Goal: Transaction & Acquisition: Purchase product/service

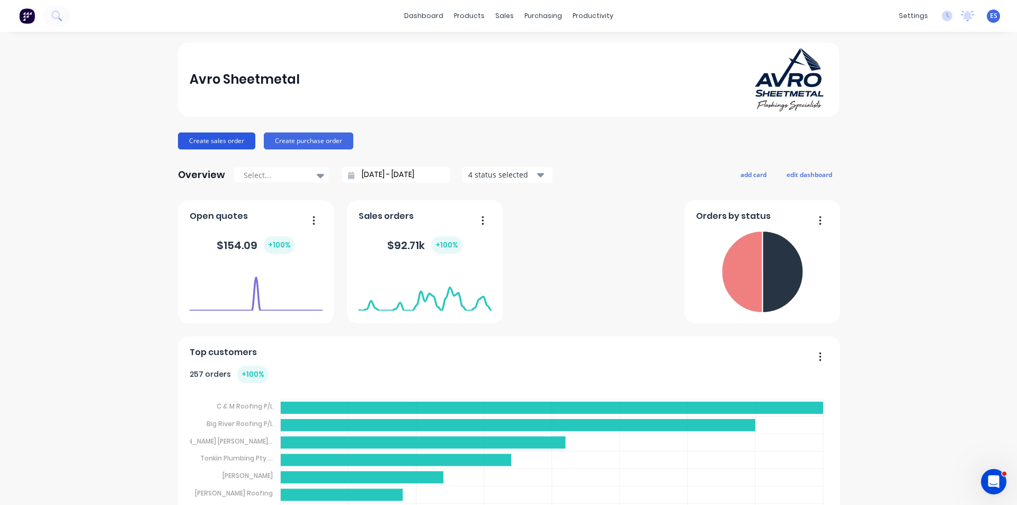
click at [220, 146] on button "Create sales order" at bounding box center [216, 140] width 77 height 17
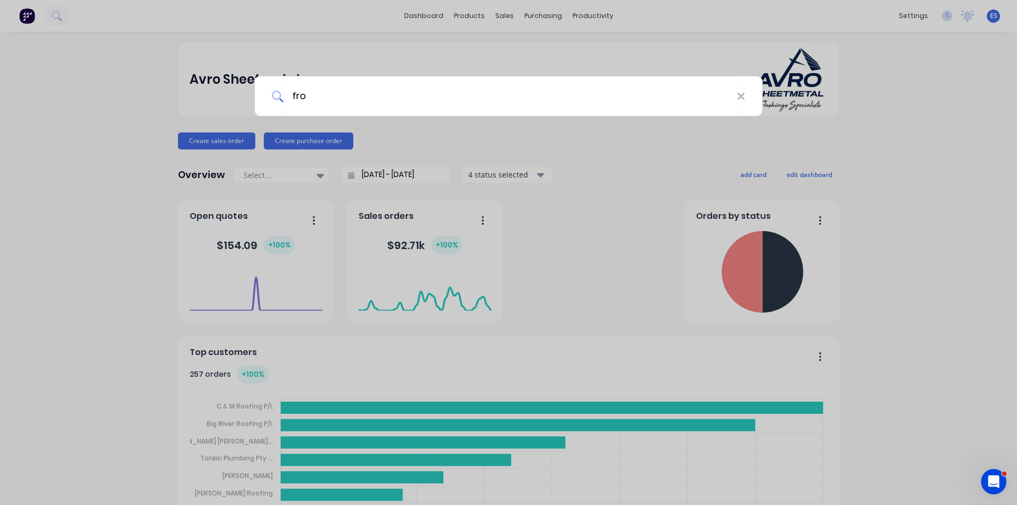
type input "frog"
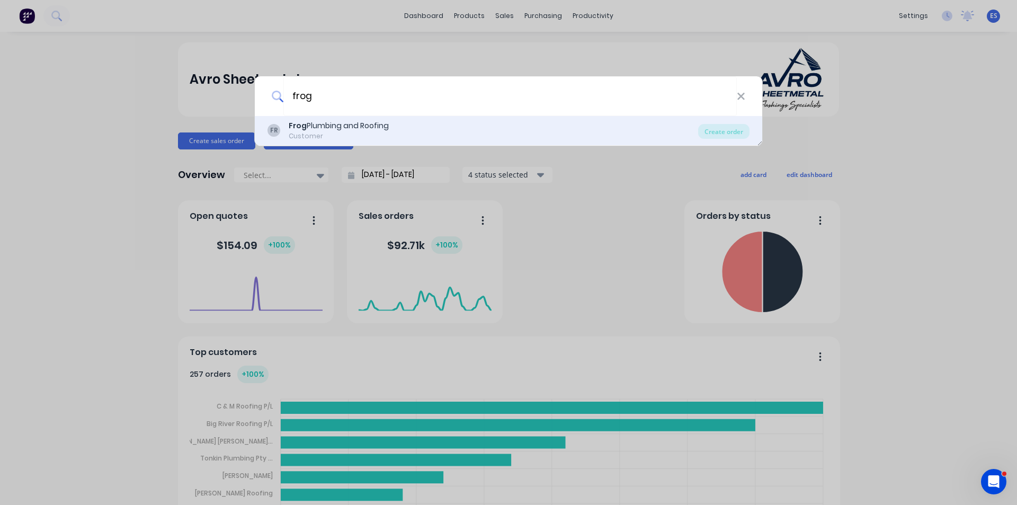
click at [362, 133] on div "Customer" at bounding box center [339, 136] width 100 height 10
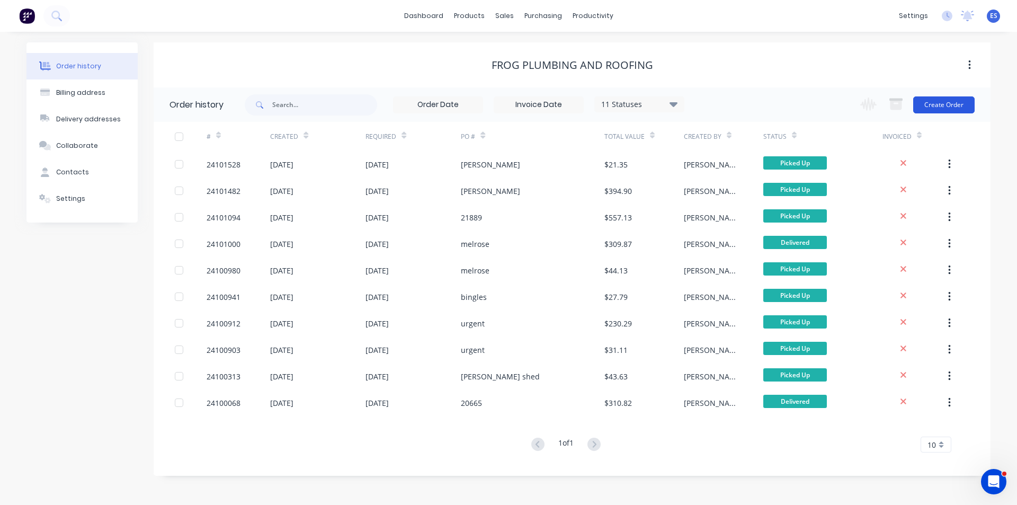
click at [948, 112] on button "Create Order" at bounding box center [943, 104] width 61 height 17
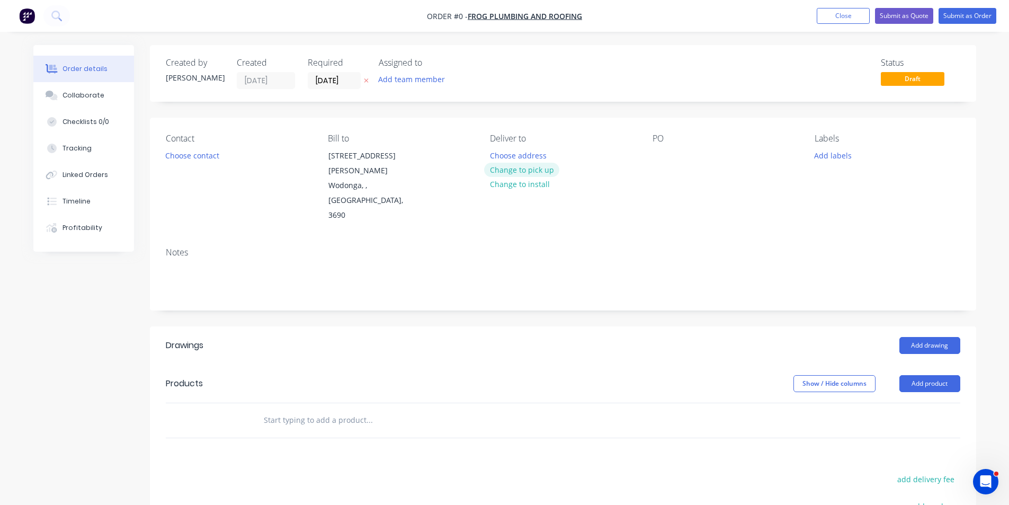
click at [519, 166] on button "Change to pick up" at bounding box center [521, 170] width 75 height 14
click at [661, 153] on div at bounding box center [660, 155] width 17 height 15
click at [942, 337] on button "Add drawing" at bounding box center [929, 345] width 61 height 17
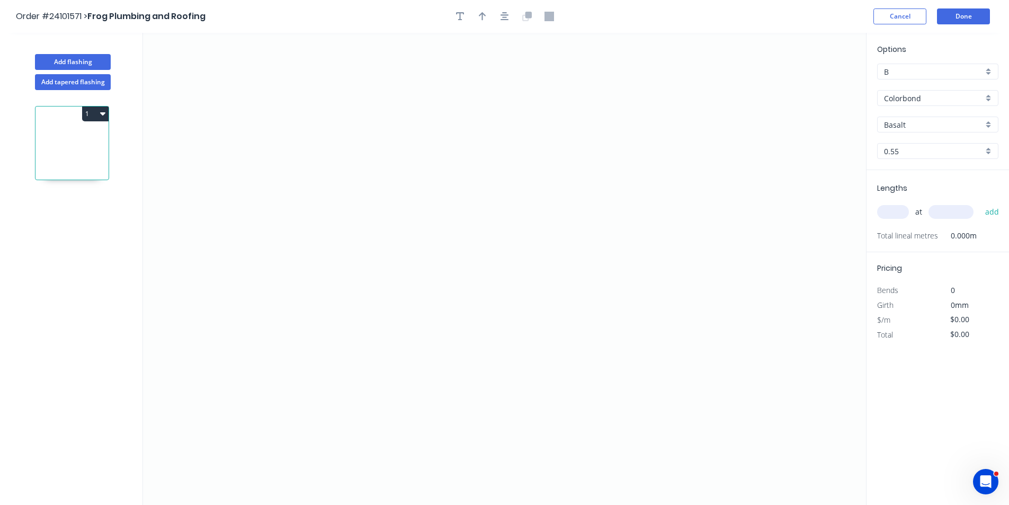
click at [927, 120] on input "Basalt" at bounding box center [933, 124] width 99 height 11
click at [903, 145] on div "Monument" at bounding box center [938, 145] width 120 height 19
type input "Monument"
click at [638, 179] on icon "0" at bounding box center [504, 269] width 723 height 472
click at [616, 157] on icon "0" at bounding box center [504, 269] width 723 height 472
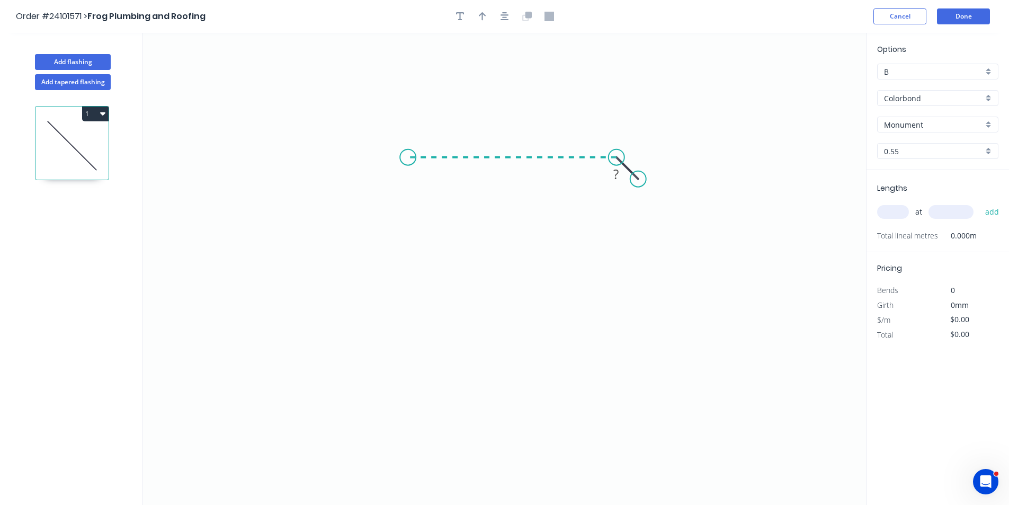
click at [408, 160] on icon "0 ?" at bounding box center [504, 269] width 723 height 472
click at [407, 307] on icon "0 ? ?" at bounding box center [504, 269] width 723 height 472
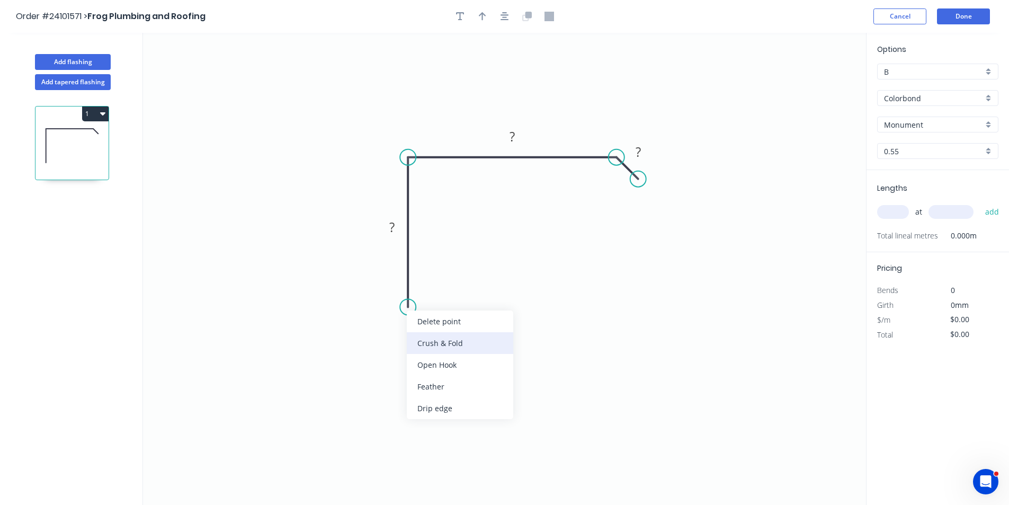
click at [432, 352] on div "Crush & Fold" at bounding box center [460, 343] width 106 height 22
click at [397, 226] on rect at bounding box center [391, 227] width 21 height 15
click at [516, 137] on rect at bounding box center [512, 137] width 21 height 15
click at [635, 148] on tspan "?" at bounding box center [637, 151] width 5 height 17
click at [905, 212] on input "text" at bounding box center [893, 212] width 32 height 14
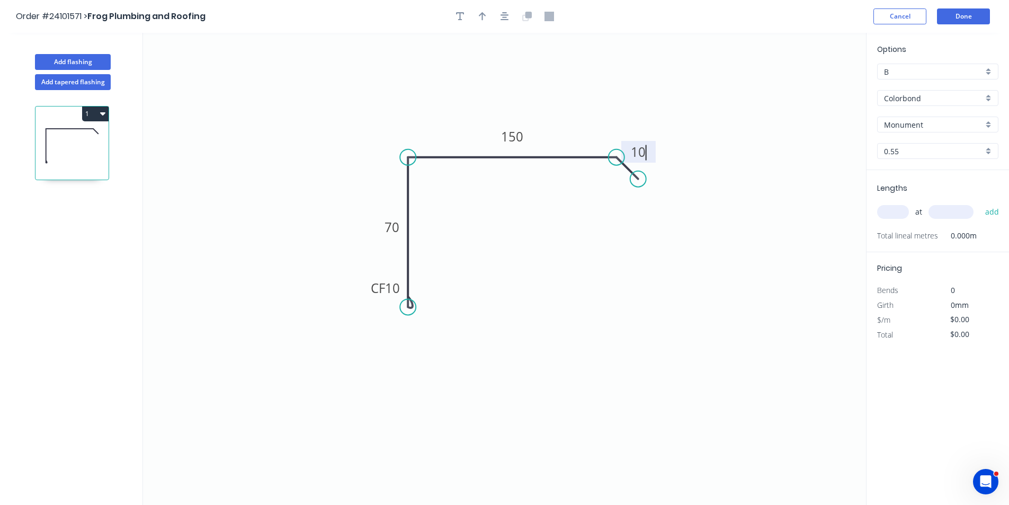
type input "$11.14"
type input "1"
click at [950, 211] on input "text" at bounding box center [950, 212] width 45 height 14
type input "3000"
click at [980, 203] on button "add" at bounding box center [992, 212] width 25 height 18
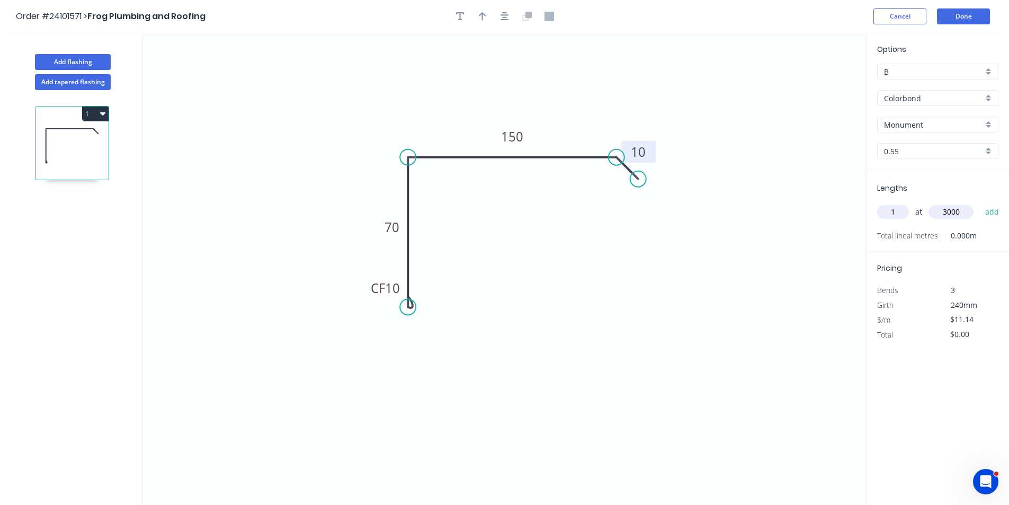
type input "$33.42"
click at [964, 22] on button "Done" at bounding box center [963, 16] width 53 height 16
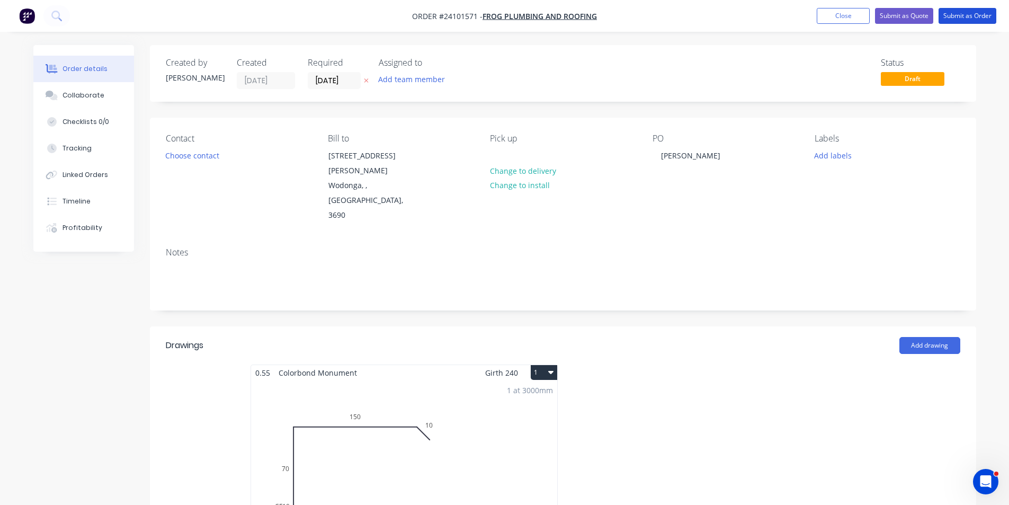
click at [964, 22] on button "Submit as Order" at bounding box center [967, 16] width 58 height 16
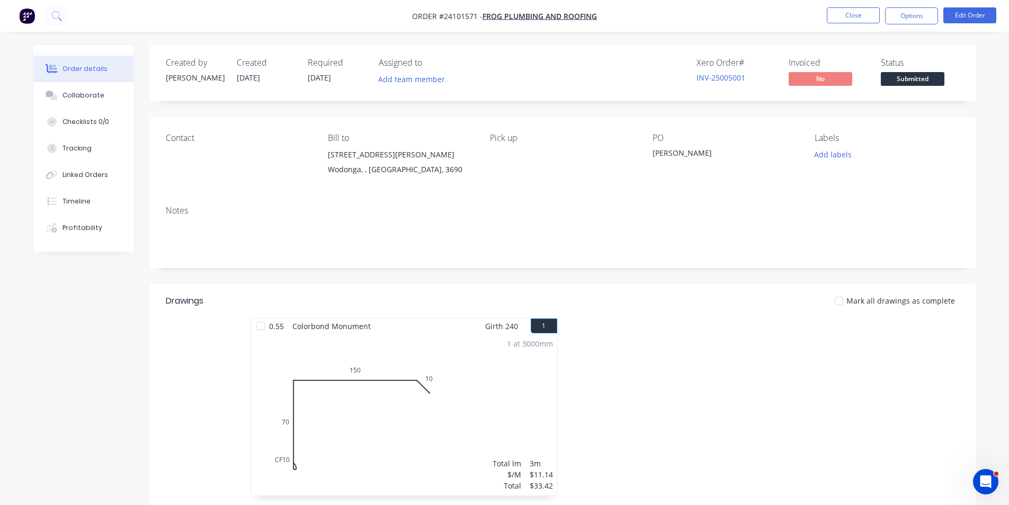
click at [29, 18] on img "button" at bounding box center [27, 16] width 16 height 16
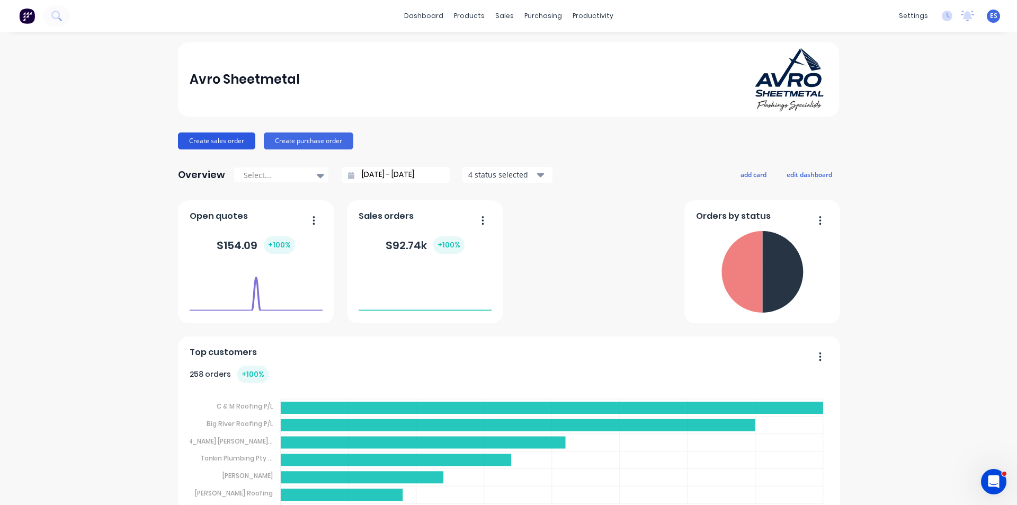
click at [195, 147] on button "Create sales order" at bounding box center [216, 140] width 77 height 17
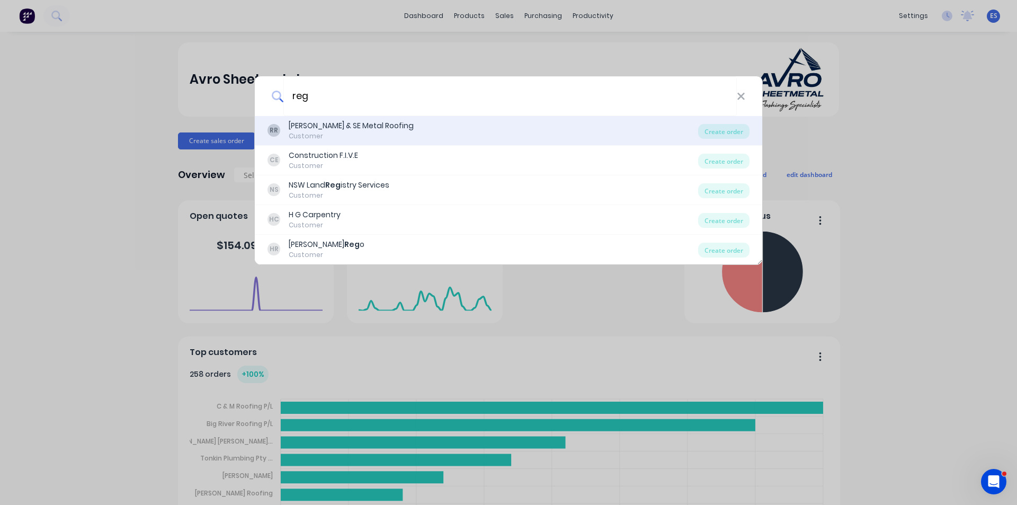
type input "reg"
click at [355, 128] on div "[PERSON_NAME] & SE Metal Roofing" at bounding box center [351, 125] width 125 height 11
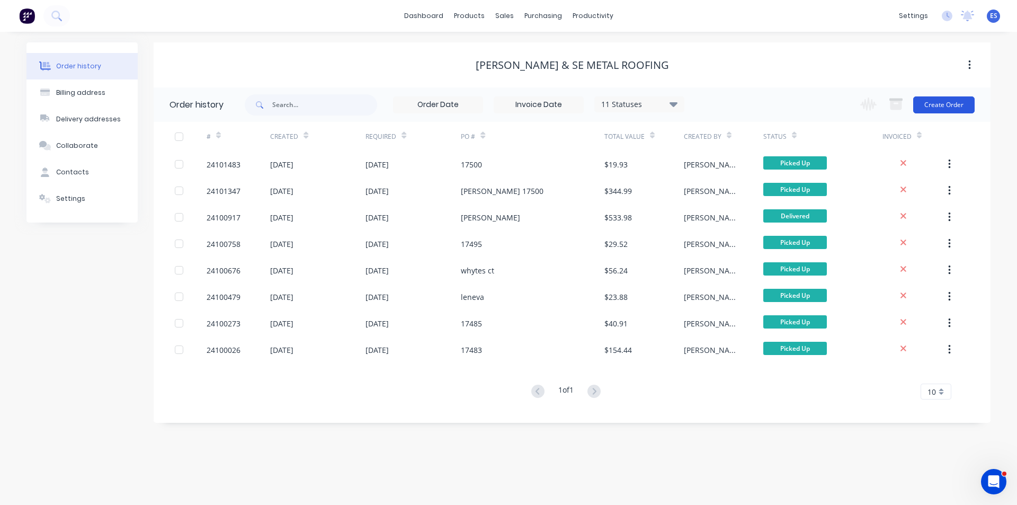
click at [938, 110] on button "Create Order" at bounding box center [943, 104] width 61 height 17
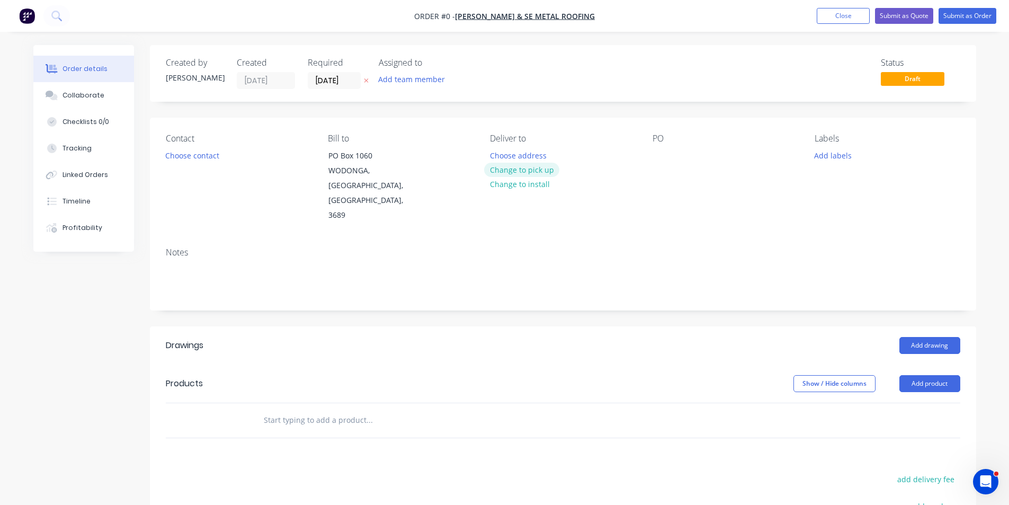
click at [522, 167] on button "Change to pick up" at bounding box center [521, 170] width 75 height 14
click at [205, 157] on button "Choose contact" at bounding box center [191, 155] width 65 height 14
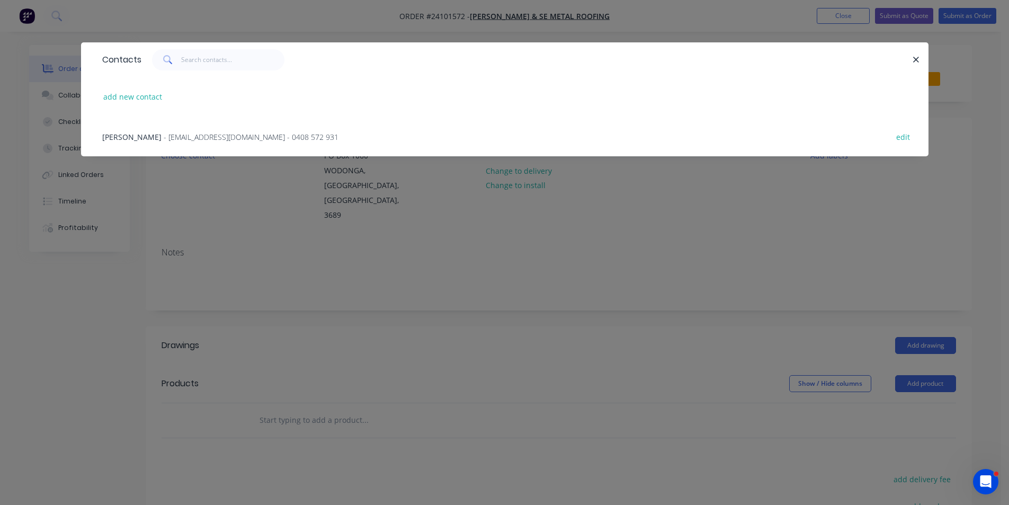
click at [211, 144] on div "[PERSON_NAME] - [EMAIL_ADDRESS][DOMAIN_NAME] - 0408 572 931 edit" at bounding box center [505, 137] width 816 height 40
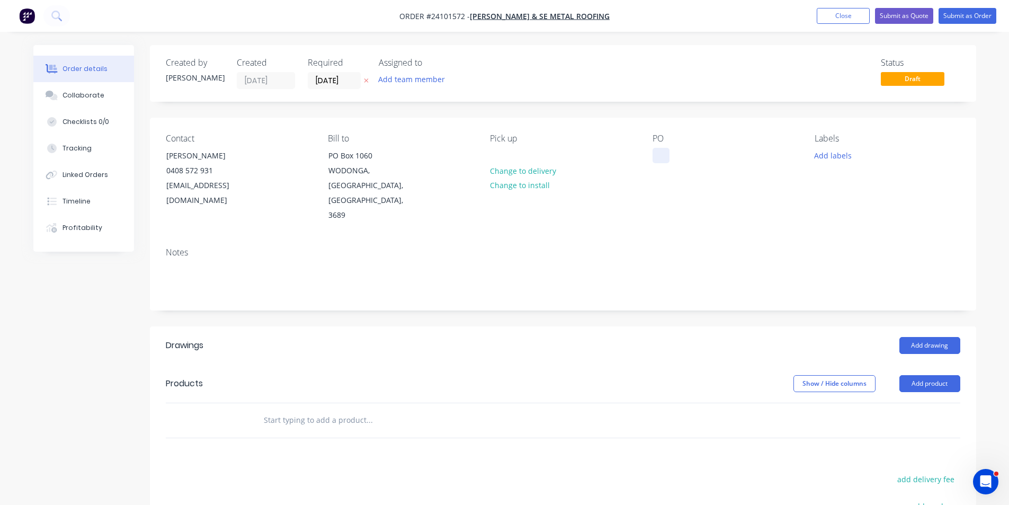
click at [665, 159] on div at bounding box center [660, 155] width 17 height 15
click at [928, 326] on header "Drawings Add drawing" at bounding box center [563, 345] width 826 height 38
click at [929, 337] on button "Add drawing" at bounding box center [929, 345] width 61 height 17
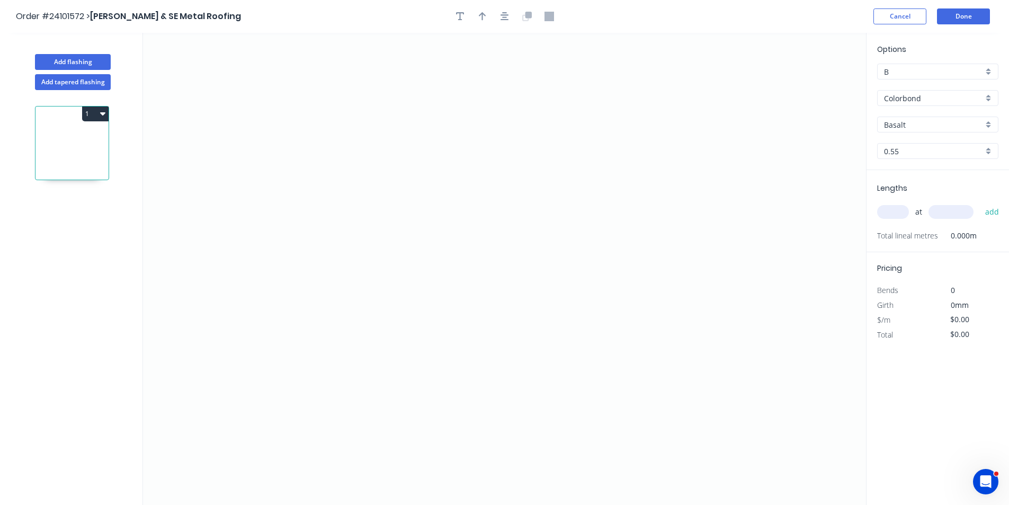
click at [908, 123] on input "Basalt" at bounding box center [933, 124] width 99 height 11
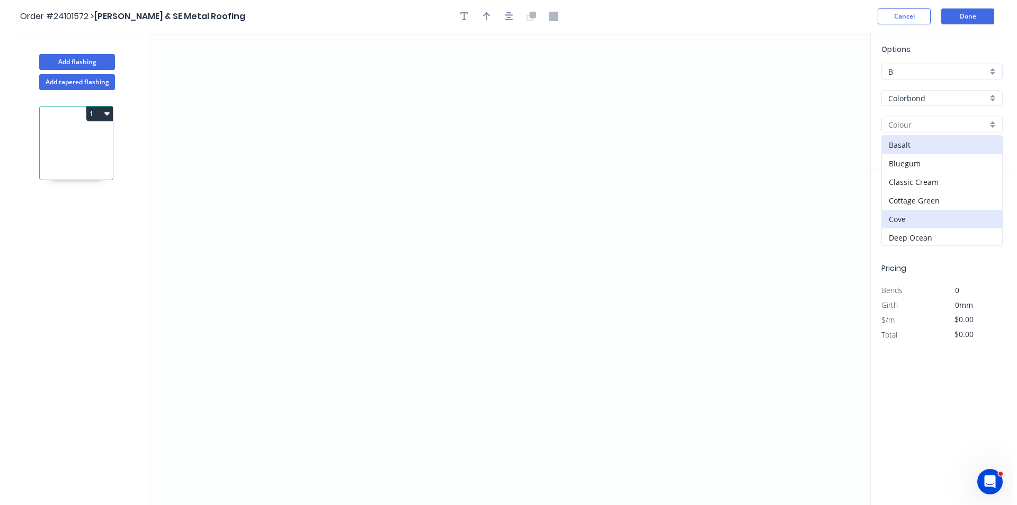
scroll to position [53, 0]
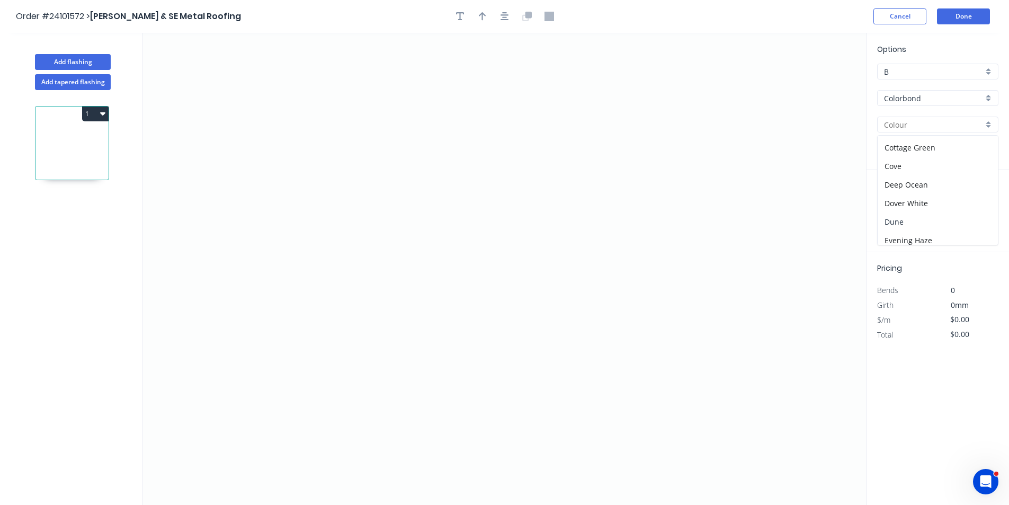
click at [914, 218] on div "Dune" at bounding box center [938, 221] width 120 height 19
type input "Dune"
click at [390, 176] on icon "0" at bounding box center [504, 269] width 723 height 472
click at [414, 145] on icon "0" at bounding box center [504, 269] width 723 height 472
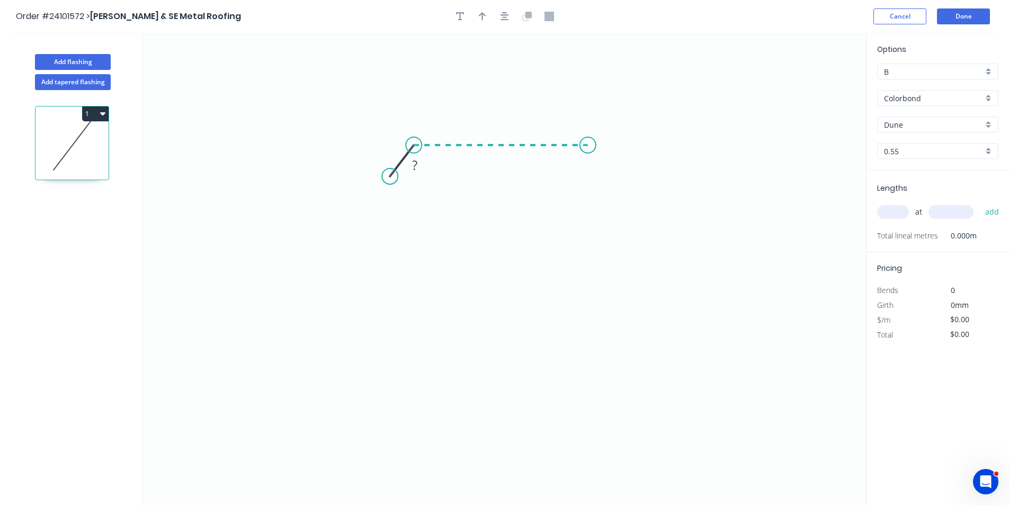
click at [588, 142] on icon "0 ?" at bounding box center [504, 269] width 723 height 472
click at [587, 263] on icon "0 ? ? ? º" at bounding box center [504, 269] width 723 height 472
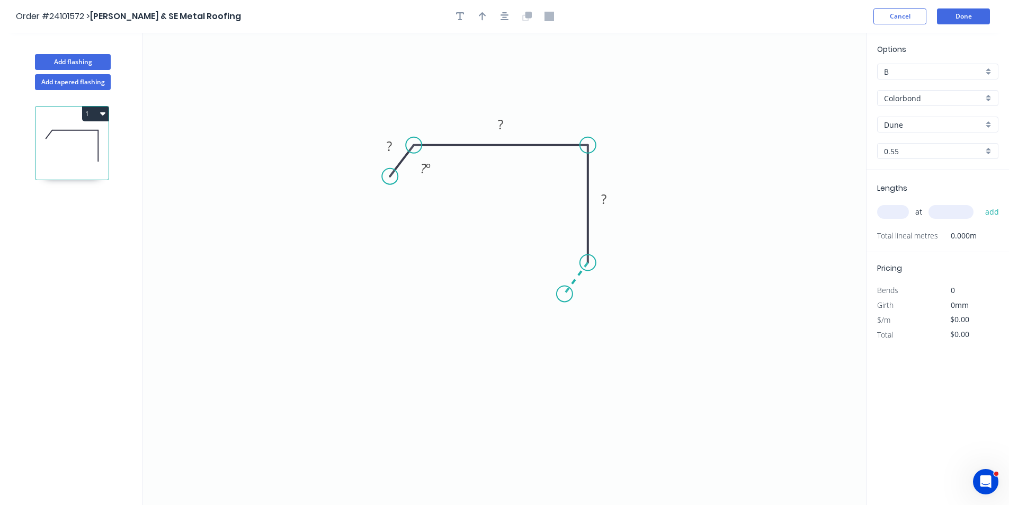
click at [565, 294] on icon "0 ? ? ? ? º" at bounding box center [504, 269] width 723 height 472
click at [565, 294] on circle at bounding box center [565, 293] width 16 height 16
click at [595, 283] on rect at bounding box center [588, 283] width 21 height 15
click at [397, 150] on rect at bounding box center [389, 146] width 21 height 15
click at [510, 120] on rect at bounding box center [500, 125] width 21 height 15
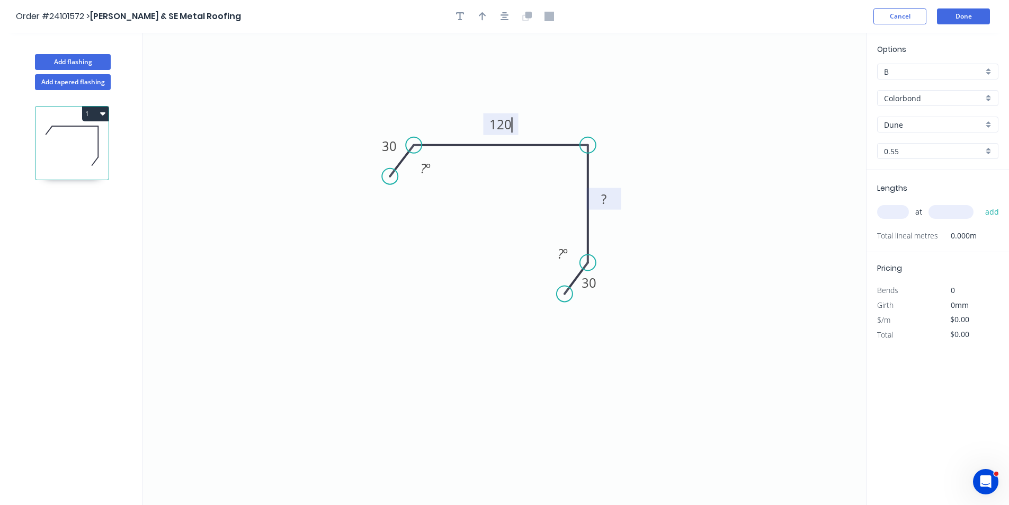
click at [611, 199] on rect at bounding box center [603, 199] width 21 height 15
click at [894, 212] on input "text" at bounding box center [893, 212] width 32 height 14
type input "$12.73"
type input "1"
click at [943, 208] on input "text" at bounding box center [950, 212] width 45 height 14
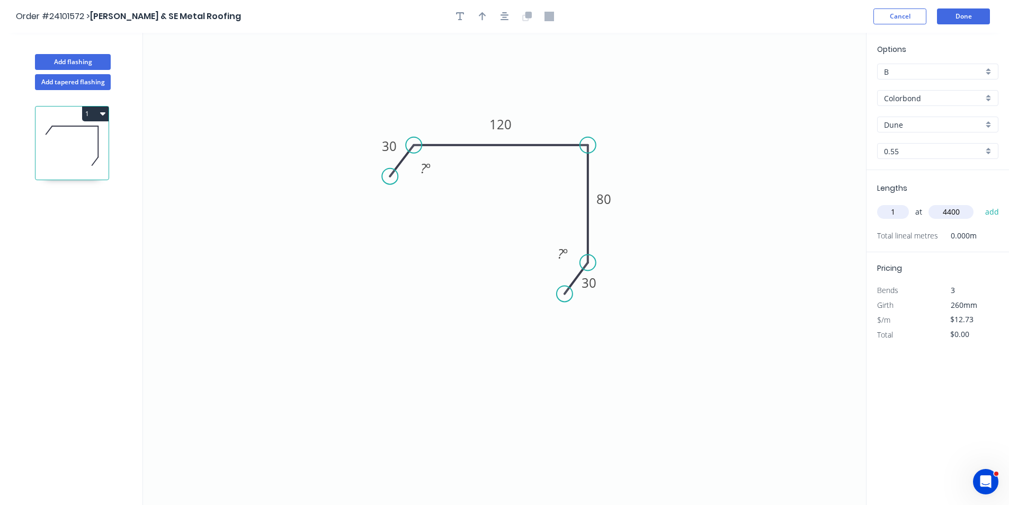
type input "4400"
click at [980, 203] on button "add" at bounding box center [992, 212] width 25 height 18
type input "$56.01"
click at [79, 60] on button "Add flashing" at bounding box center [73, 62] width 76 height 16
type input "$0.00"
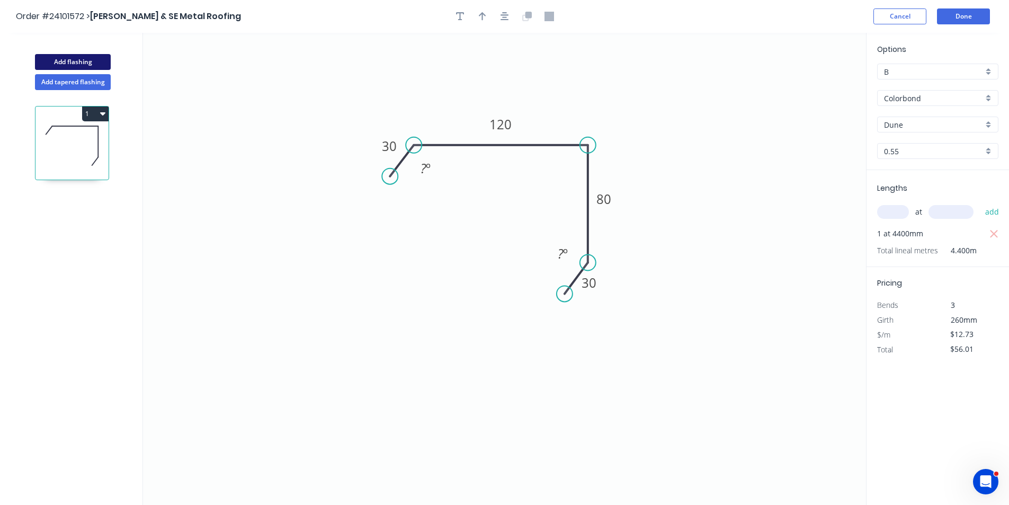
type input "$0.00"
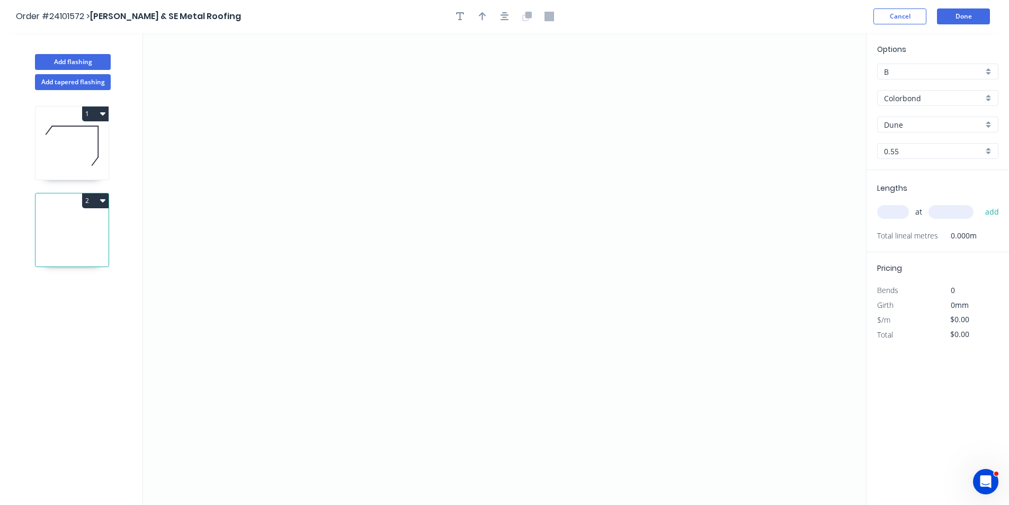
click at [935, 98] on input "Colorbond" at bounding box center [933, 98] width 99 height 11
click at [908, 168] on div "Zincalume" at bounding box center [938, 174] width 120 height 19
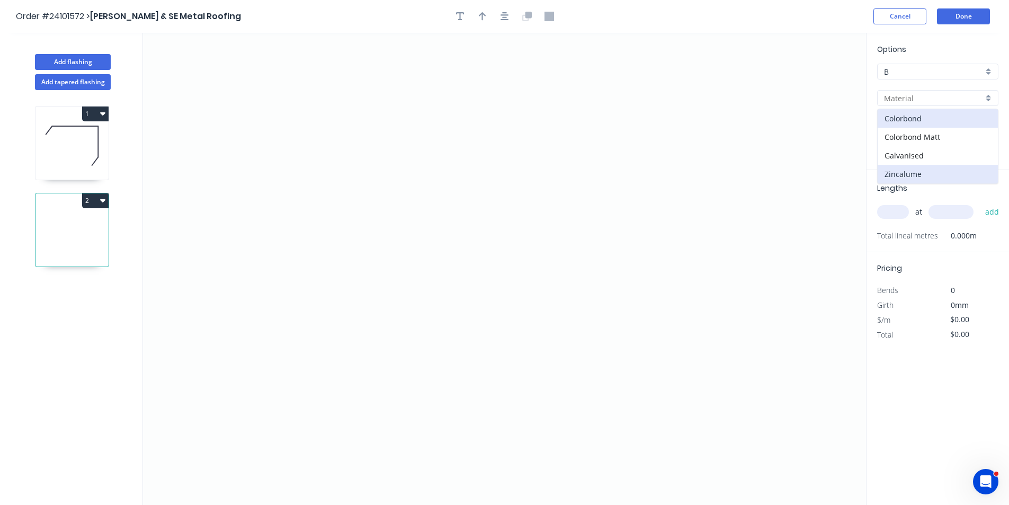
type input "Zincalume"
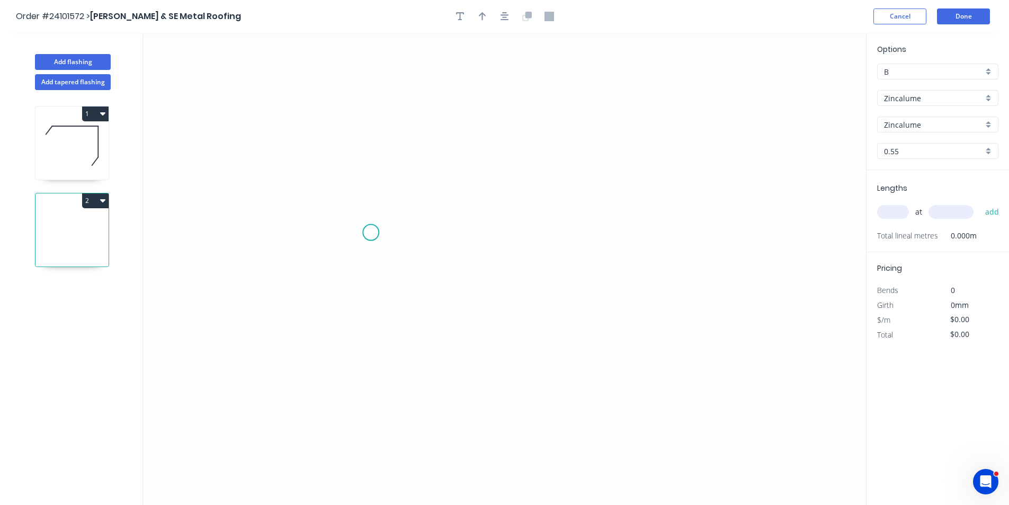
click at [390, 213] on icon "0" at bounding box center [504, 269] width 723 height 472
click at [393, 161] on icon "0" at bounding box center [504, 269] width 723 height 472
click at [499, 158] on icon "0 ?" at bounding box center [504, 269] width 723 height 472
click at [500, 217] on icon "0 ? ?" at bounding box center [504, 269] width 723 height 472
click at [513, 190] on tspan "?" at bounding box center [515, 183] width 5 height 17
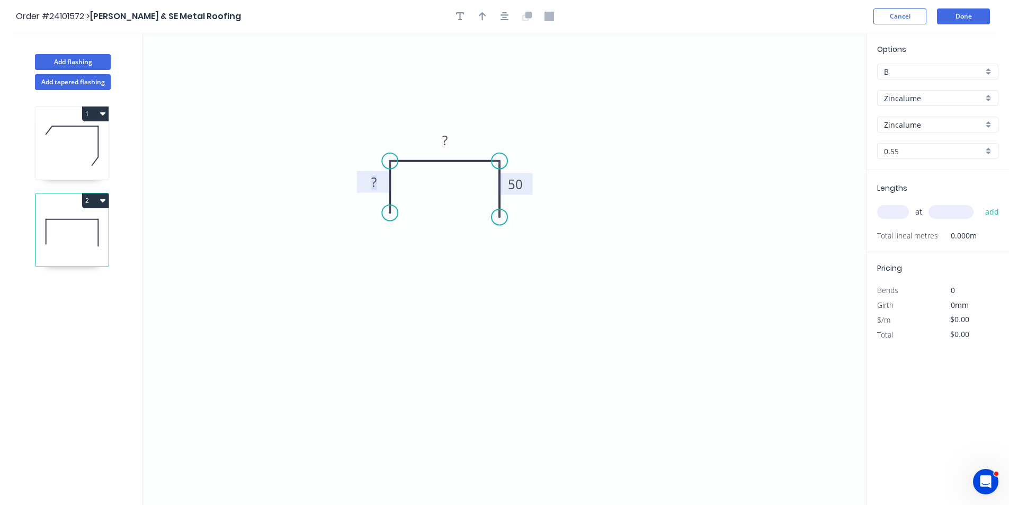
click at [370, 181] on rect at bounding box center [373, 182] width 21 height 15
click at [449, 145] on rect at bounding box center [444, 140] width 21 height 15
click at [902, 207] on input "text" at bounding box center [893, 212] width 32 height 14
type input "$10.00"
type input "1"
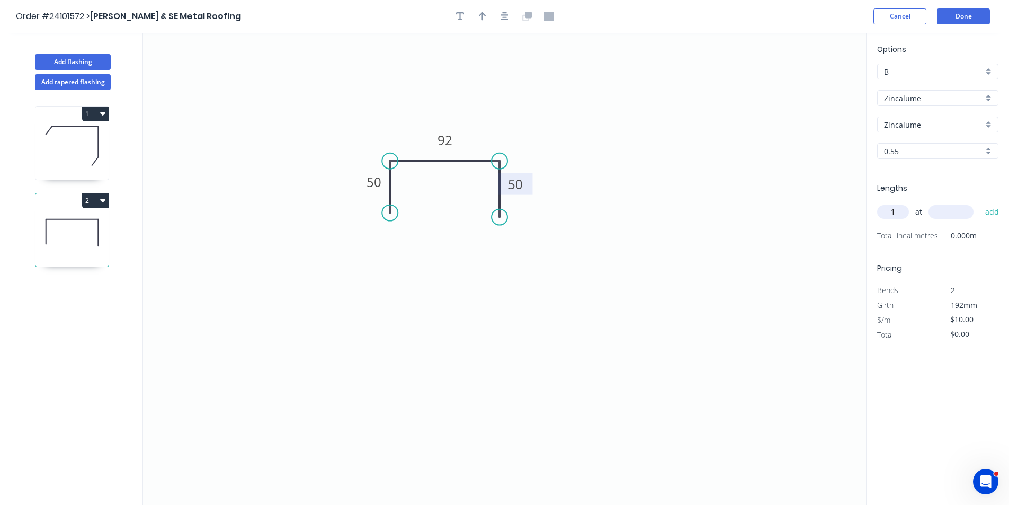
click at [945, 213] on input "text" at bounding box center [950, 212] width 45 height 14
type input "400"
click at [980, 203] on button "add" at bounding box center [992, 212] width 25 height 18
type input "$4.00"
click at [961, 21] on button "Done" at bounding box center [963, 16] width 53 height 16
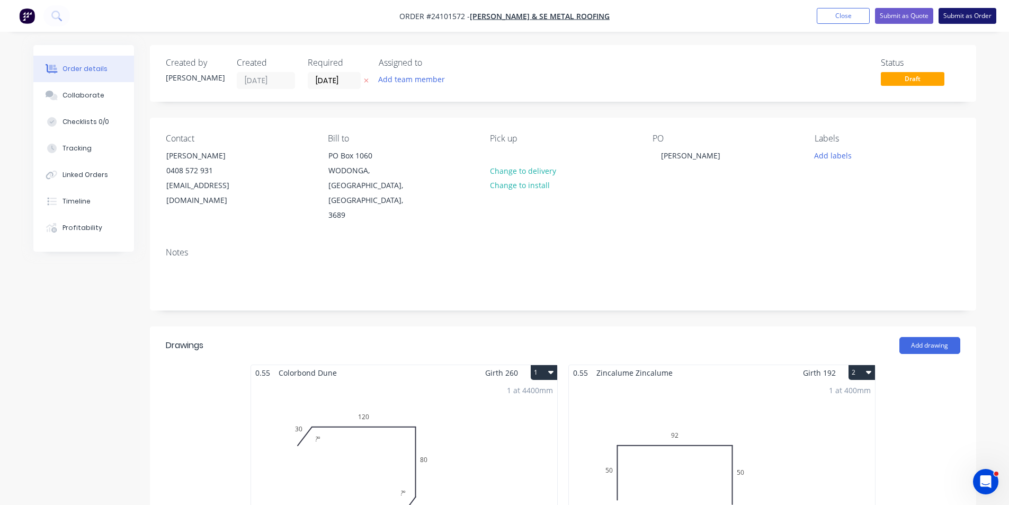
click at [963, 21] on button "Submit as Order" at bounding box center [967, 16] width 58 height 16
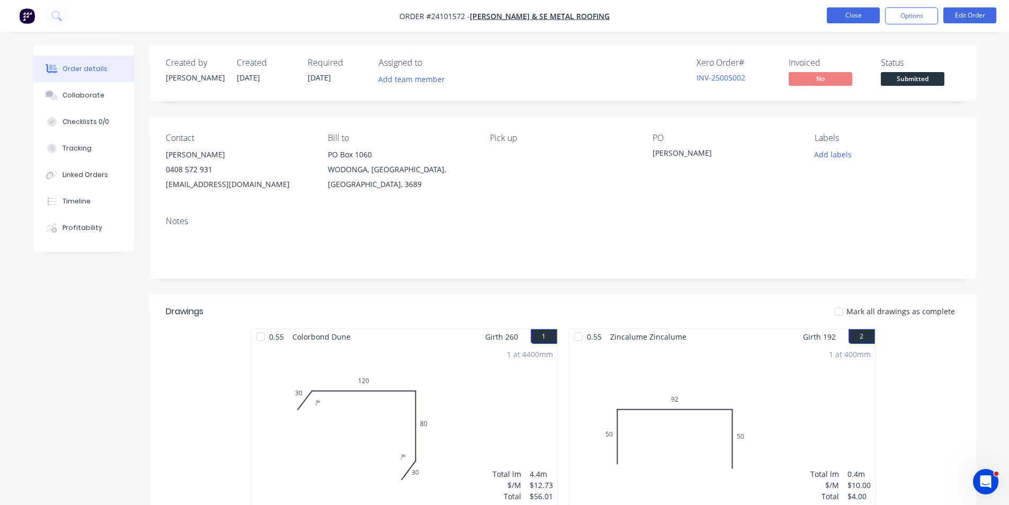
click at [848, 22] on button "Close" at bounding box center [853, 15] width 53 height 16
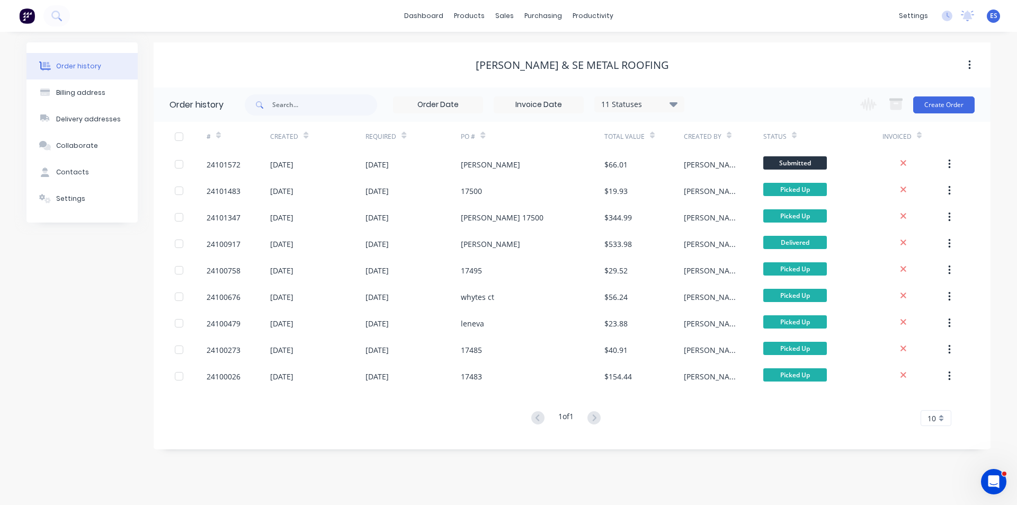
click at [17, 14] on button at bounding box center [27, 15] width 22 height 21
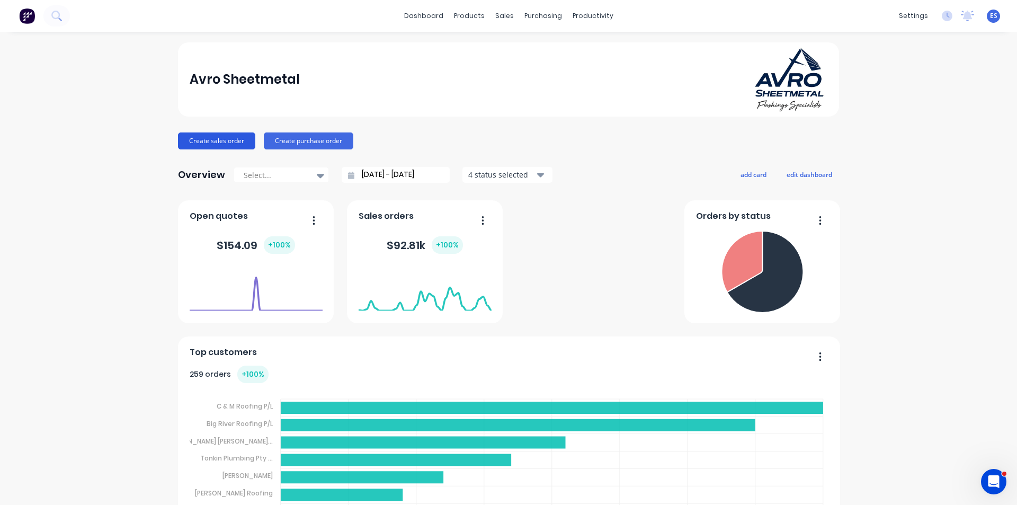
click at [225, 135] on button "Create sales order" at bounding box center [216, 140] width 77 height 17
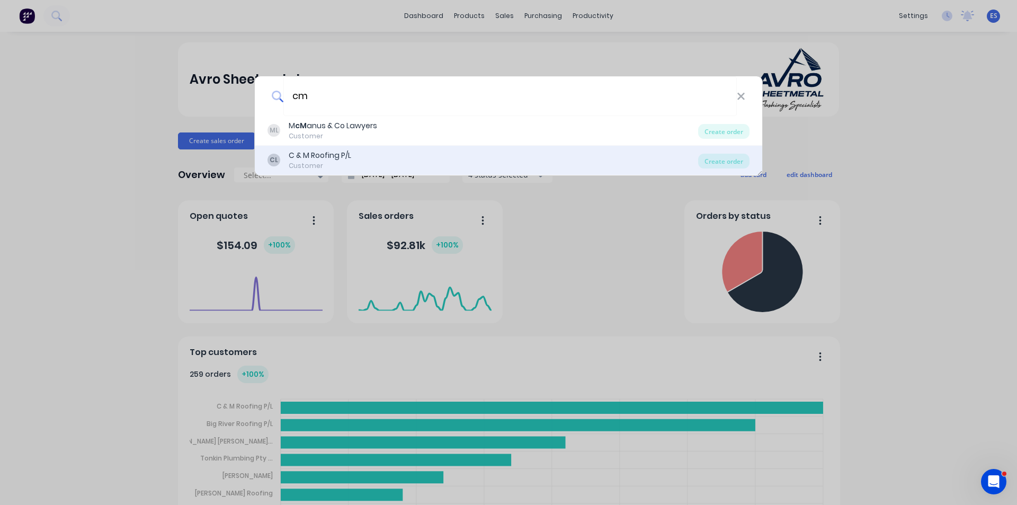
type input "cm"
click at [358, 159] on div "CL C & M Roofing P/L Customer" at bounding box center [482, 160] width 431 height 21
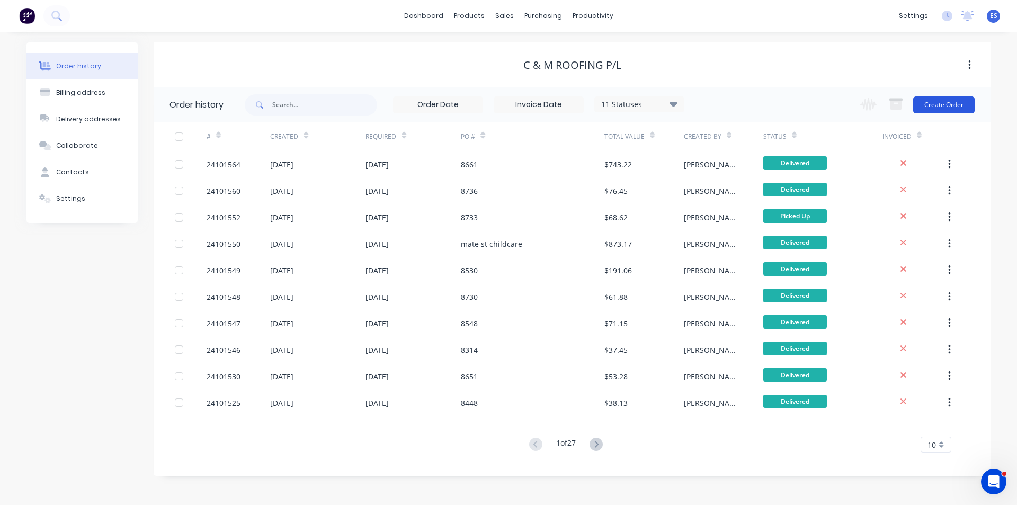
click at [944, 103] on button "Create Order" at bounding box center [943, 104] width 61 height 17
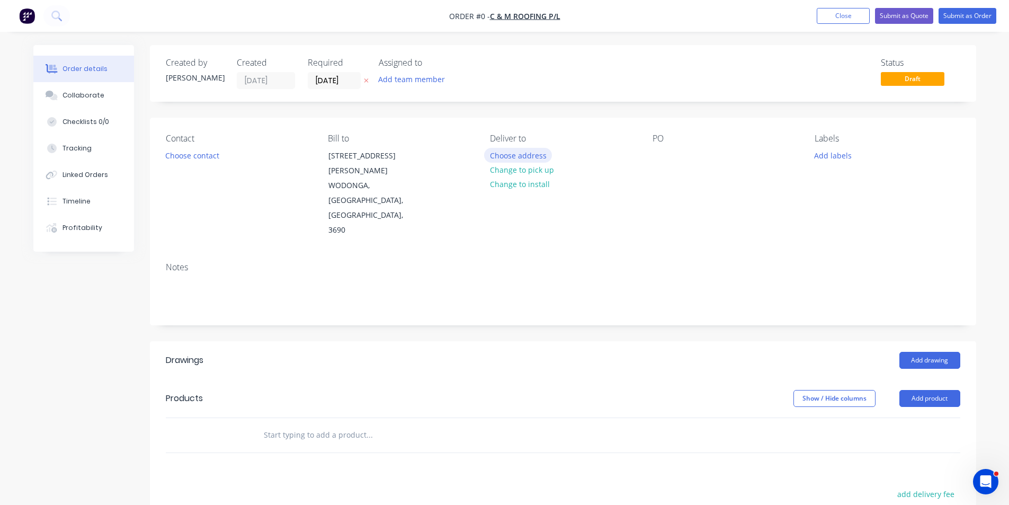
click at [535, 151] on button "Choose address" at bounding box center [518, 155] width 68 height 14
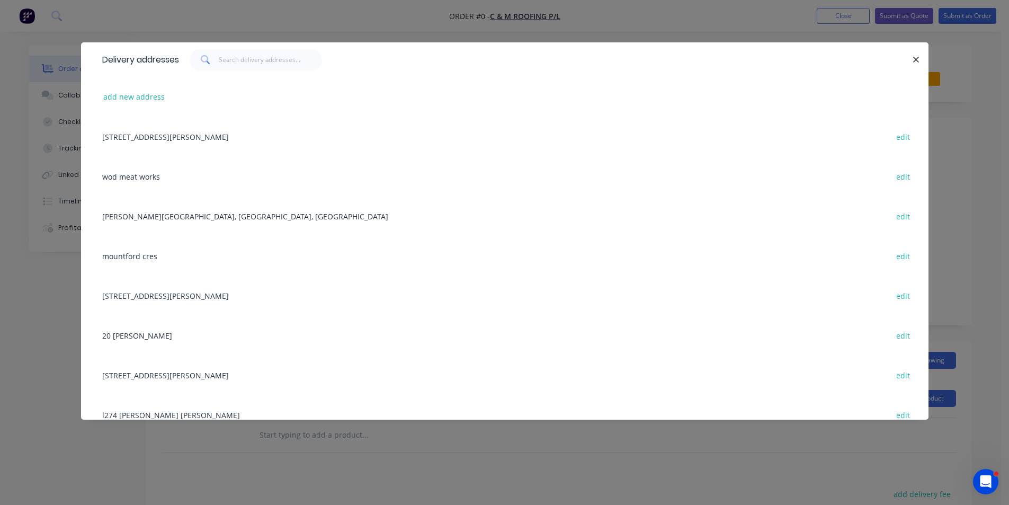
click at [174, 139] on div "[STREET_ADDRESS][PERSON_NAME] edit" at bounding box center [505, 137] width 816 height 40
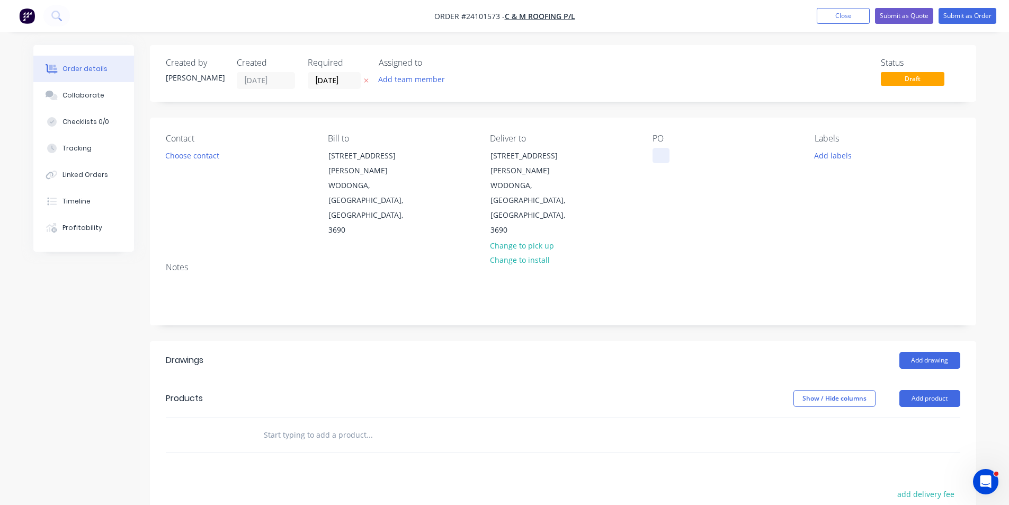
click at [658, 157] on div at bounding box center [660, 155] width 17 height 15
click at [916, 352] on button "Add drawing" at bounding box center [929, 360] width 61 height 17
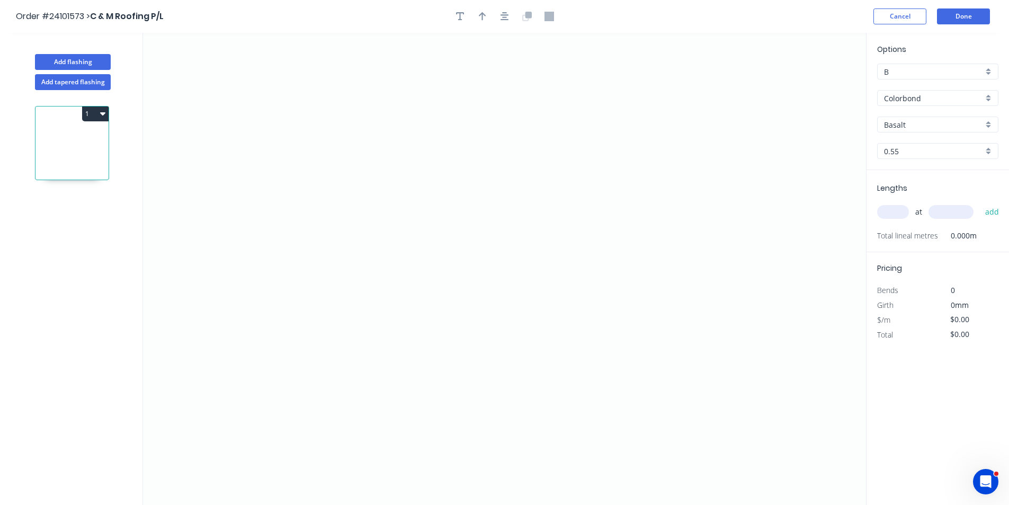
click at [921, 126] on input "Basalt" at bounding box center [933, 124] width 99 height 11
click at [920, 144] on div "Monument" at bounding box center [938, 145] width 120 height 19
type input "Monument"
click at [427, 175] on icon "0" at bounding box center [504, 269] width 723 height 472
click at [534, 178] on icon "0" at bounding box center [504, 269] width 723 height 472
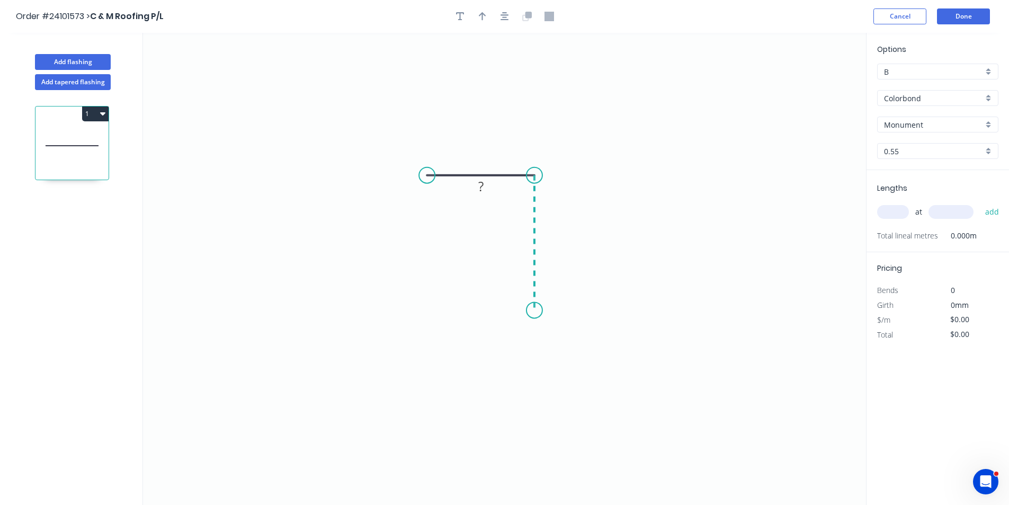
click at [528, 306] on icon "0 ?" at bounding box center [504, 269] width 723 height 472
click at [498, 349] on icon "0 ? ?" at bounding box center [504, 269] width 723 height 472
click at [498, 349] on circle at bounding box center [498, 349] width 16 height 16
click at [532, 336] on rect at bounding box center [528, 333] width 21 height 15
click at [479, 153] on tspan "?" at bounding box center [480, 154] width 5 height 17
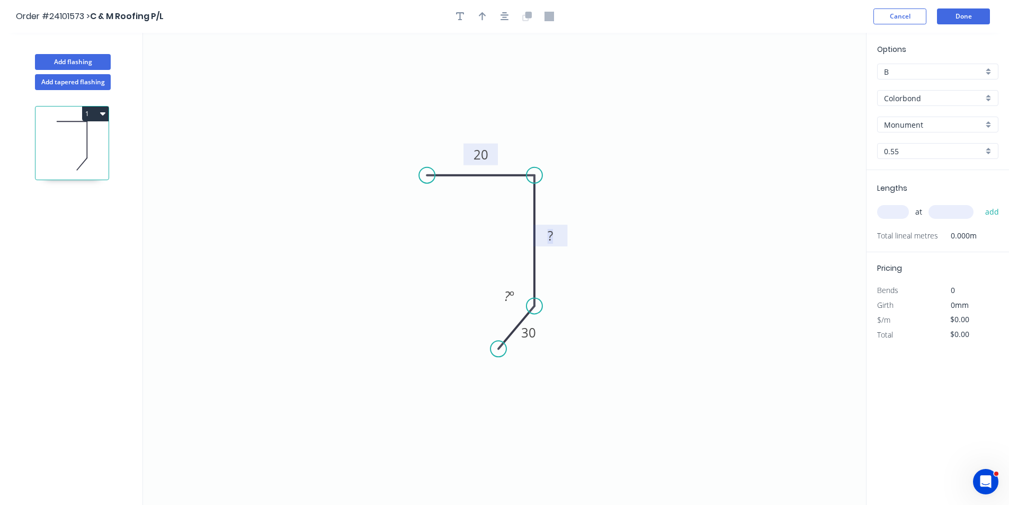
click at [549, 231] on tspan "?" at bounding box center [550, 235] width 5 height 17
click at [896, 210] on input "text" at bounding box center [893, 212] width 32 height 14
type input "$7.80"
type input "2"
click at [948, 212] on input "text" at bounding box center [950, 212] width 45 height 14
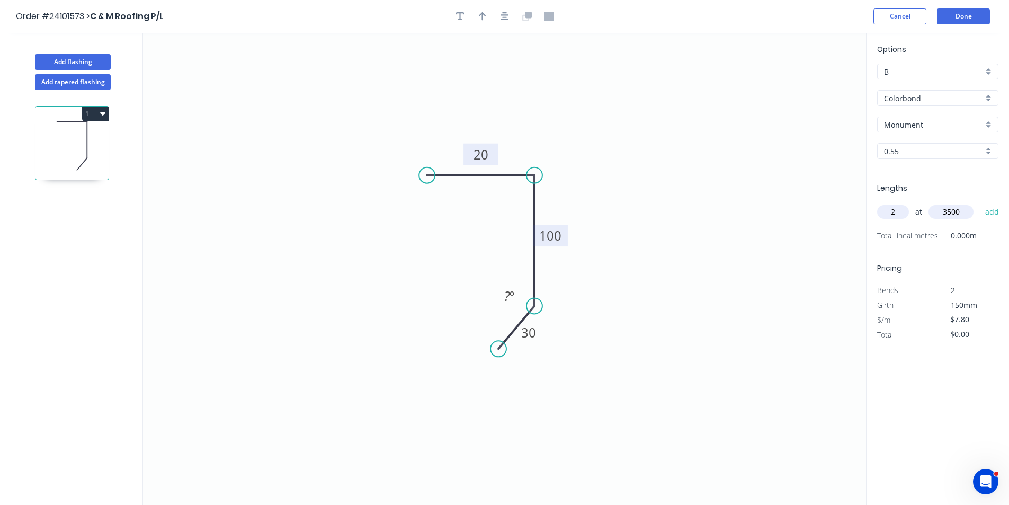
type input "3500"
click at [980, 203] on button "add" at bounding box center [992, 212] width 25 height 18
type input "$54.60"
click at [968, 16] on button "Done" at bounding box center [963, 16] width 53 height 16
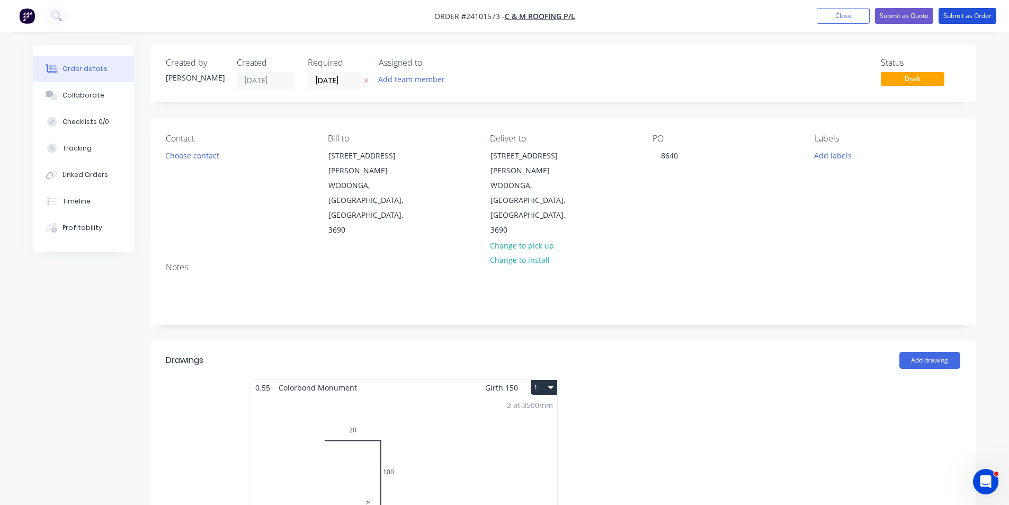
click at [968, 16] on button "Submit as Order" at bounding box center [967, 16] width 58 height 16
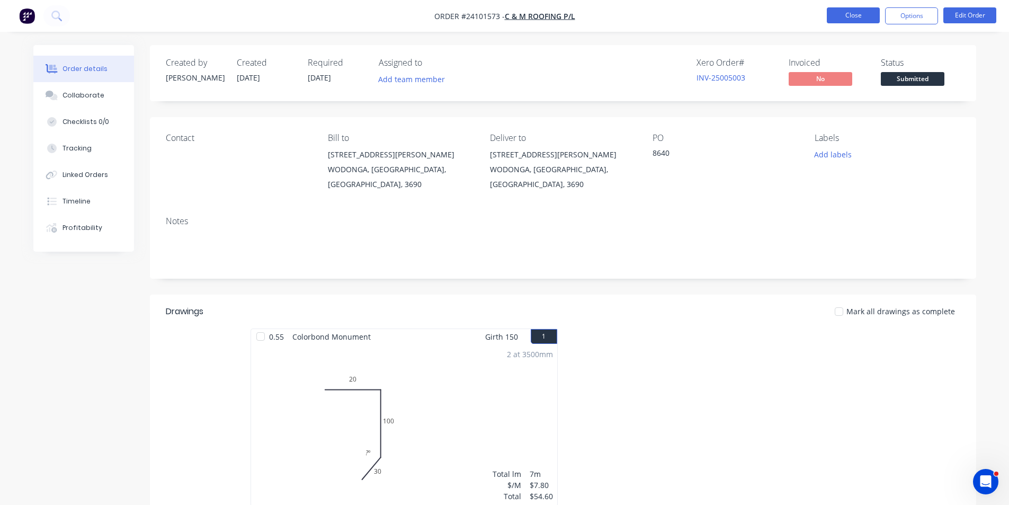
click at [873, 12] on button "Close" at bounding box center [853, 15] width 53 height 16
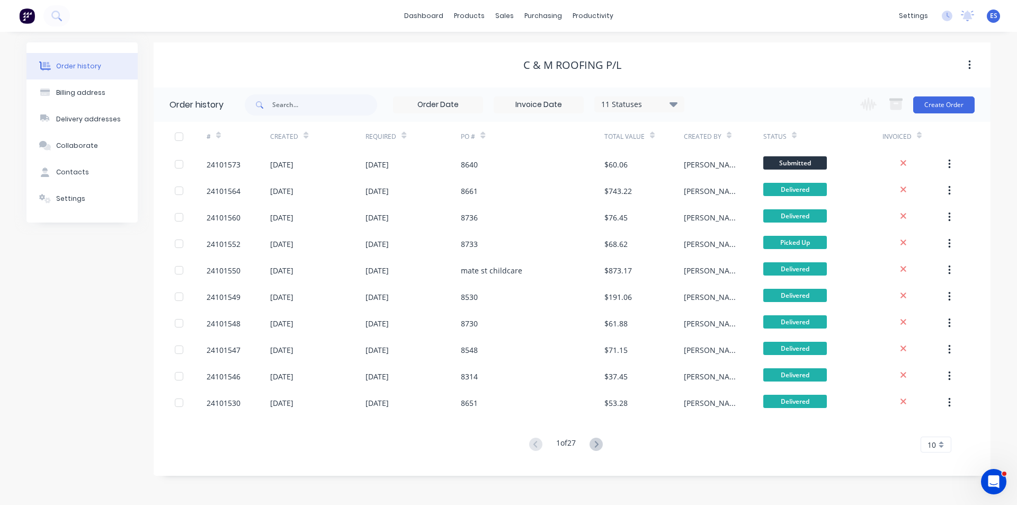
click at [25, 15] on img at bounding box center [27, 16] width 16 height 16
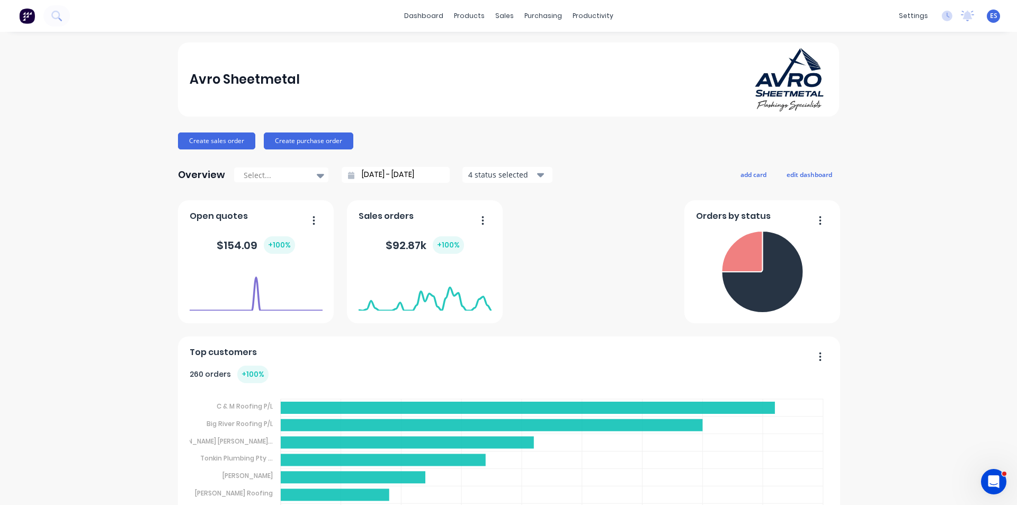
click at [531, 55] on div "Sales Orders" at bounding box center [539, 51] width 43 height 10
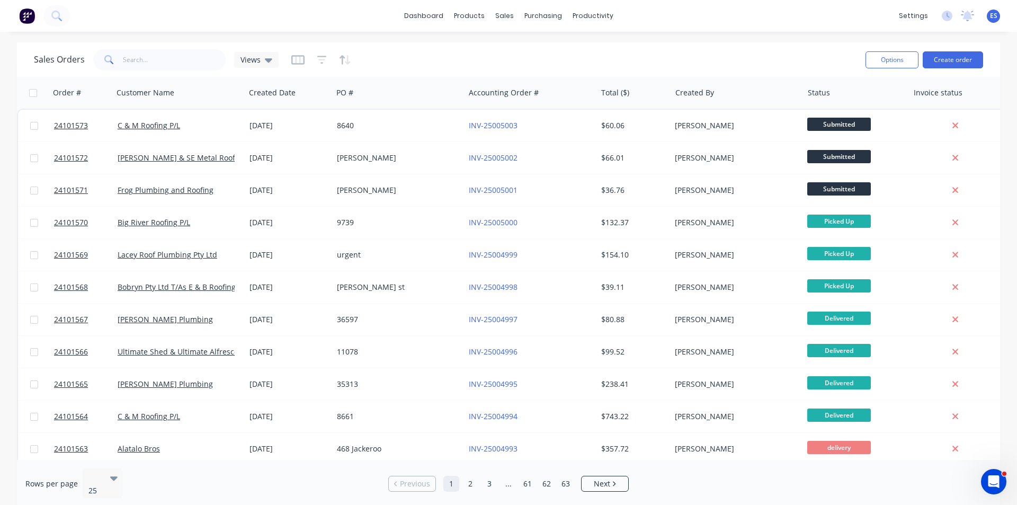
click at [25, 16] on img at bounding box center [27, 16] width 16 height 16
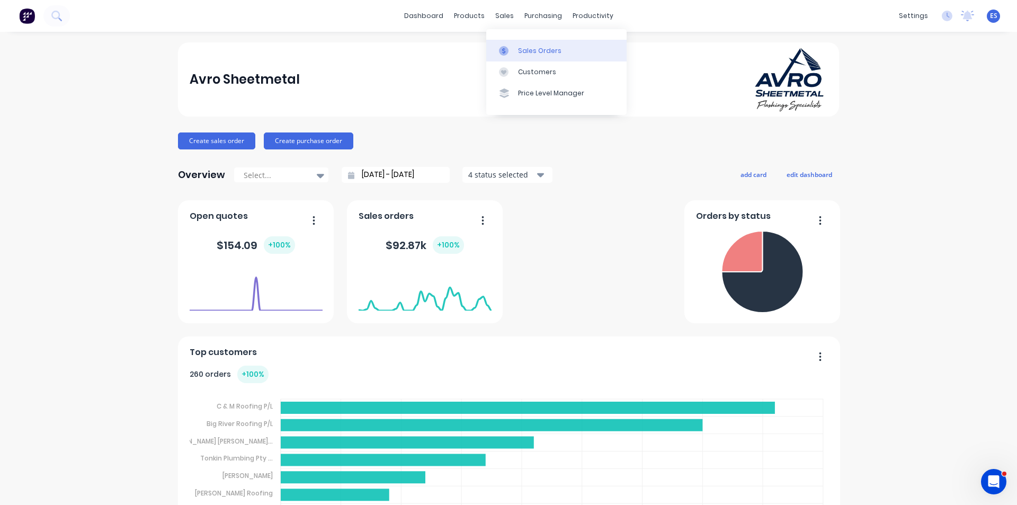
click at [529, 47] on div "Sales Orders" at bounding box center [539, 51] width 43 height 10
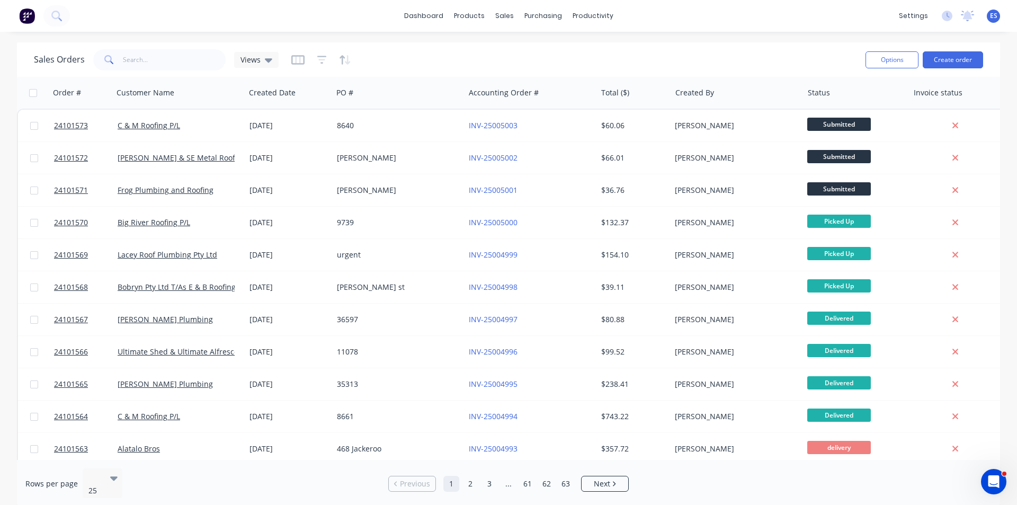
click at [27, 8] on img at bounding box center [27, 16] width 16 height 16
